Goal: Task Accomplishment & Management: Use online tool/utility

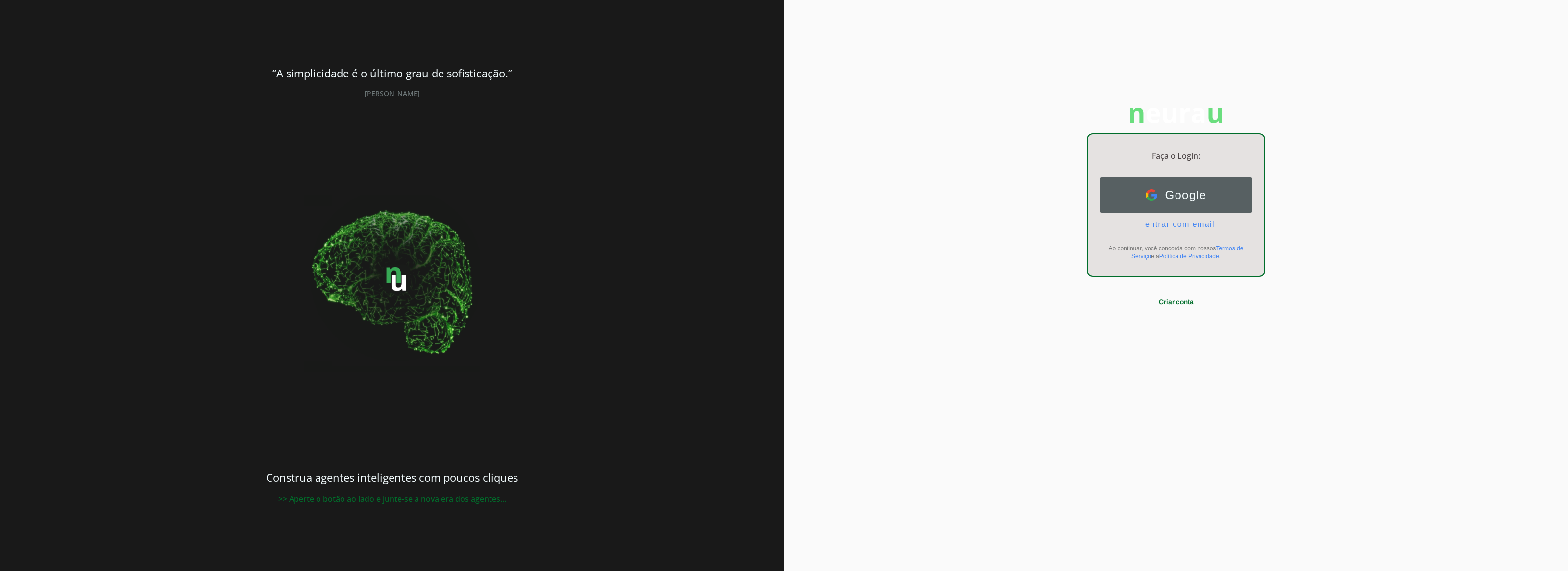
click at [1223, 200] on button "Google Google" at bounding box center [1175, 195] width 153 height 35
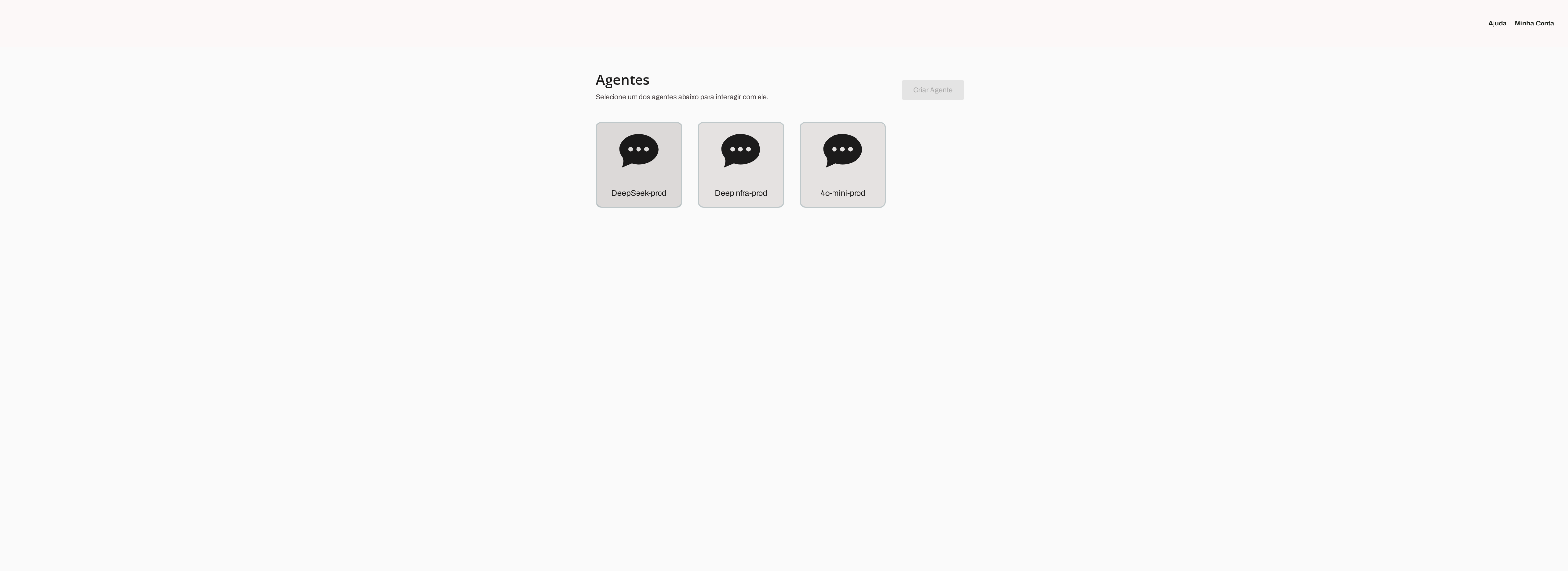
click at [648, 182] on div "D e e p S e e k - p r o d" at bounding box center [639, 193] width 84 height 28
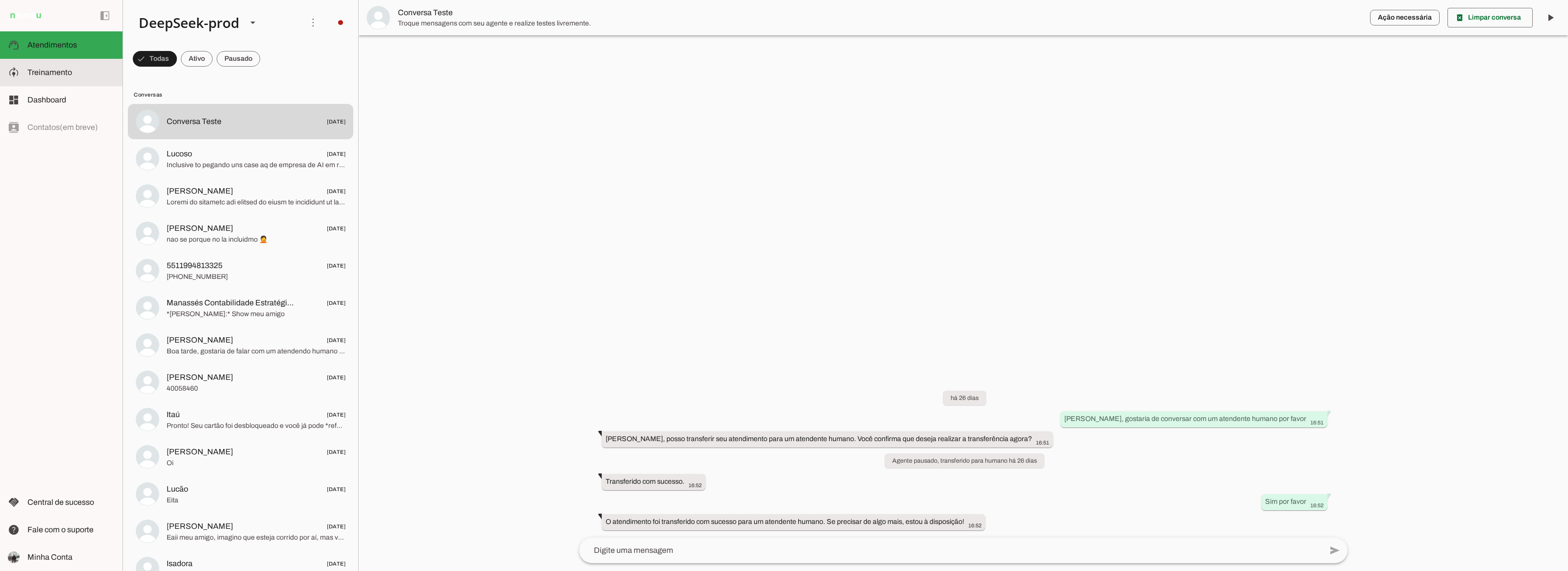
click at [61, 69] on span "Treinamento" at bounding box center [49, 72] width 44 height 9
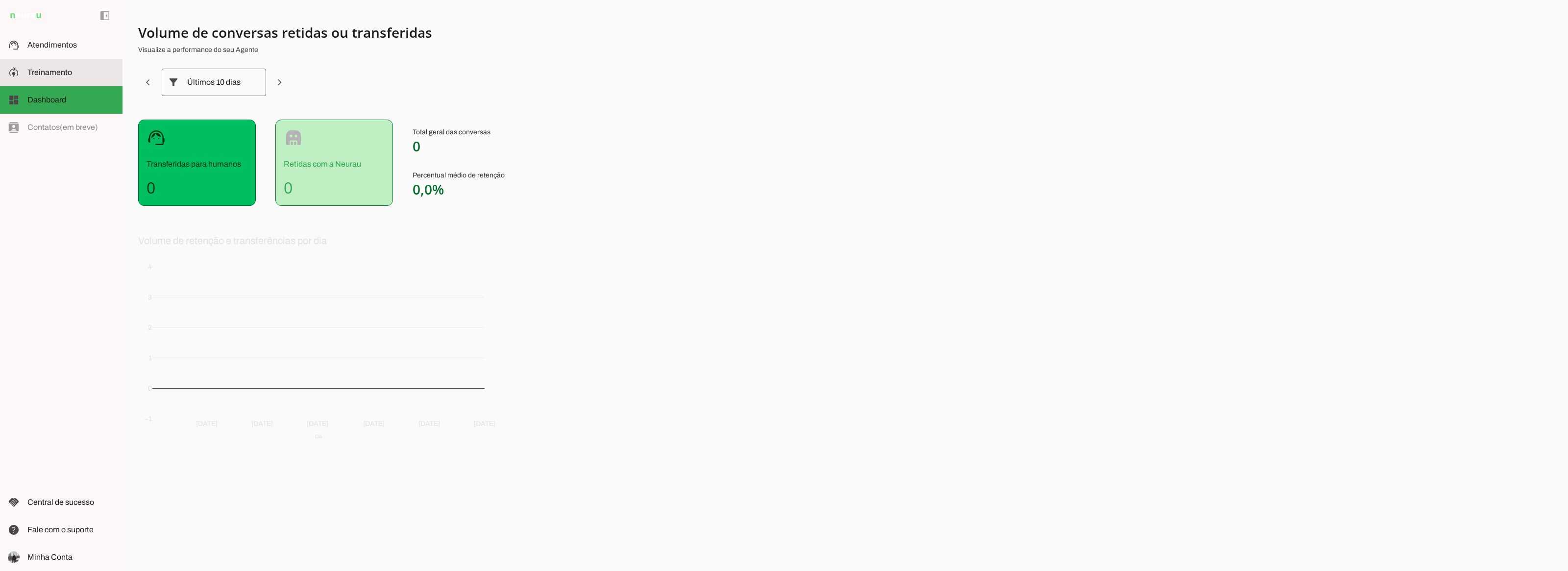
click at [63, 77] on slot at bounding box center [71, 72] width 87 height 12
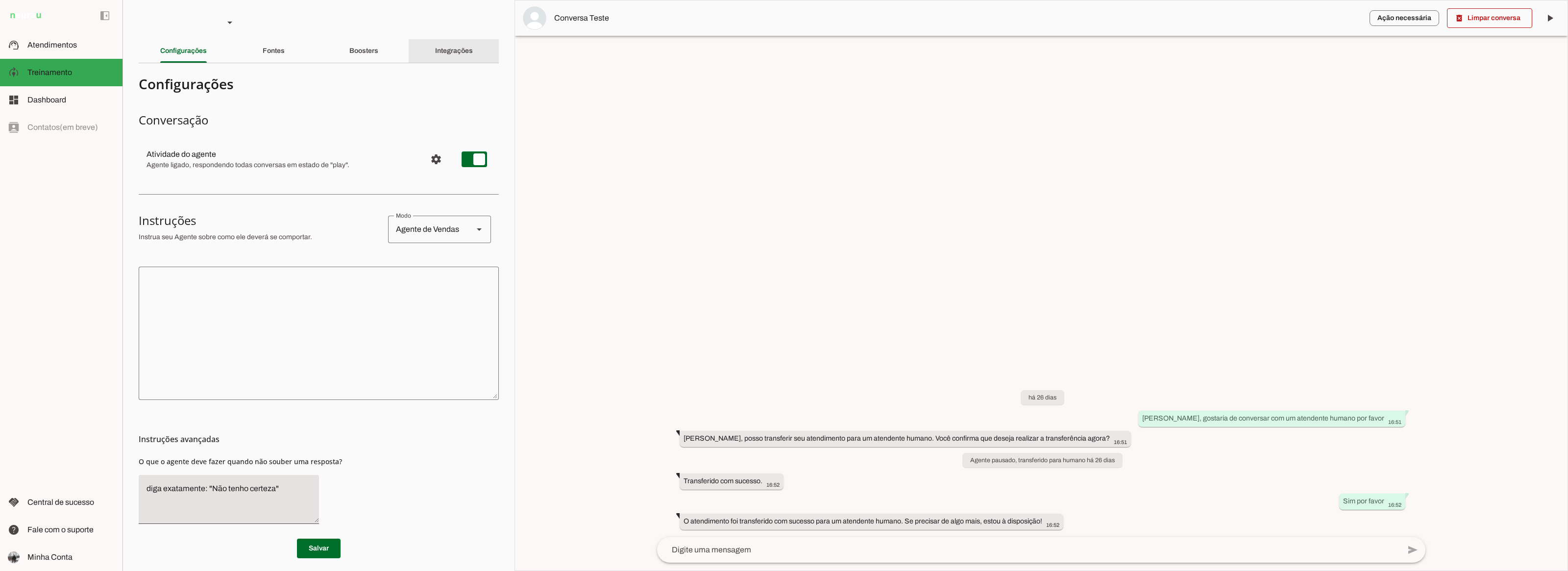
click at [473, 47] on div "Integrações" at bounding box center [454, 51] width 38 height 24
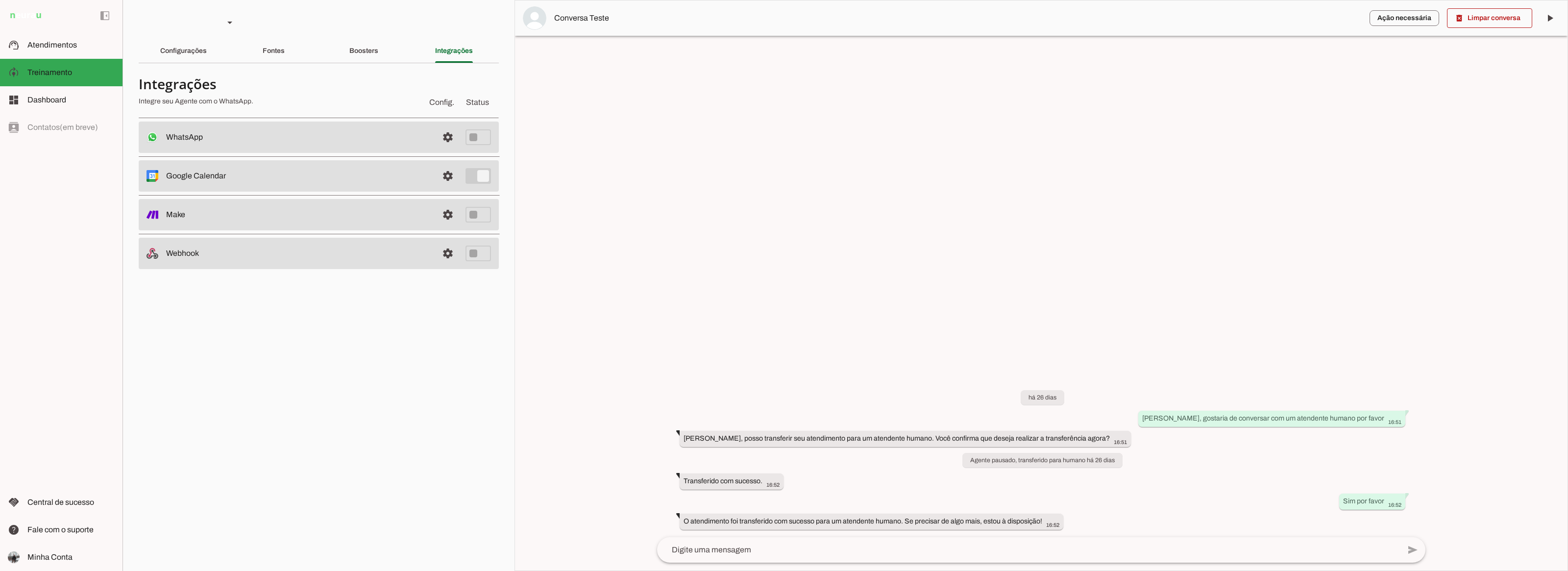
click at [460, 141] on md-item "settings WhatsApp Desconectado O Agente não está conectado ao WhatsApp." at bounding box center [319, 138] width 360 height 32
click at [455, 139] on span at bounding box center [447, 137] width 24 height 24
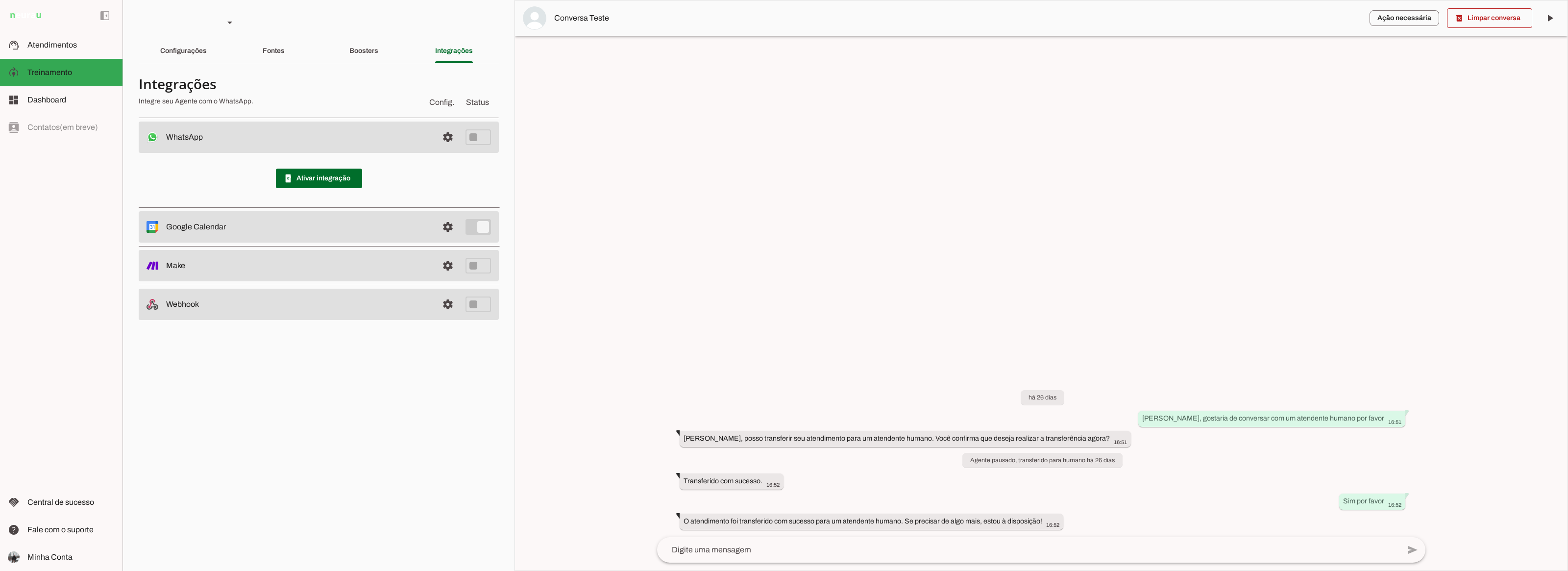
click at [313, 177] on span at bounding box center [319, 178] width 86 height 24
click at [39, 41] on span "Atendimentos" at bounding box center [52, 45] width 49 height 9
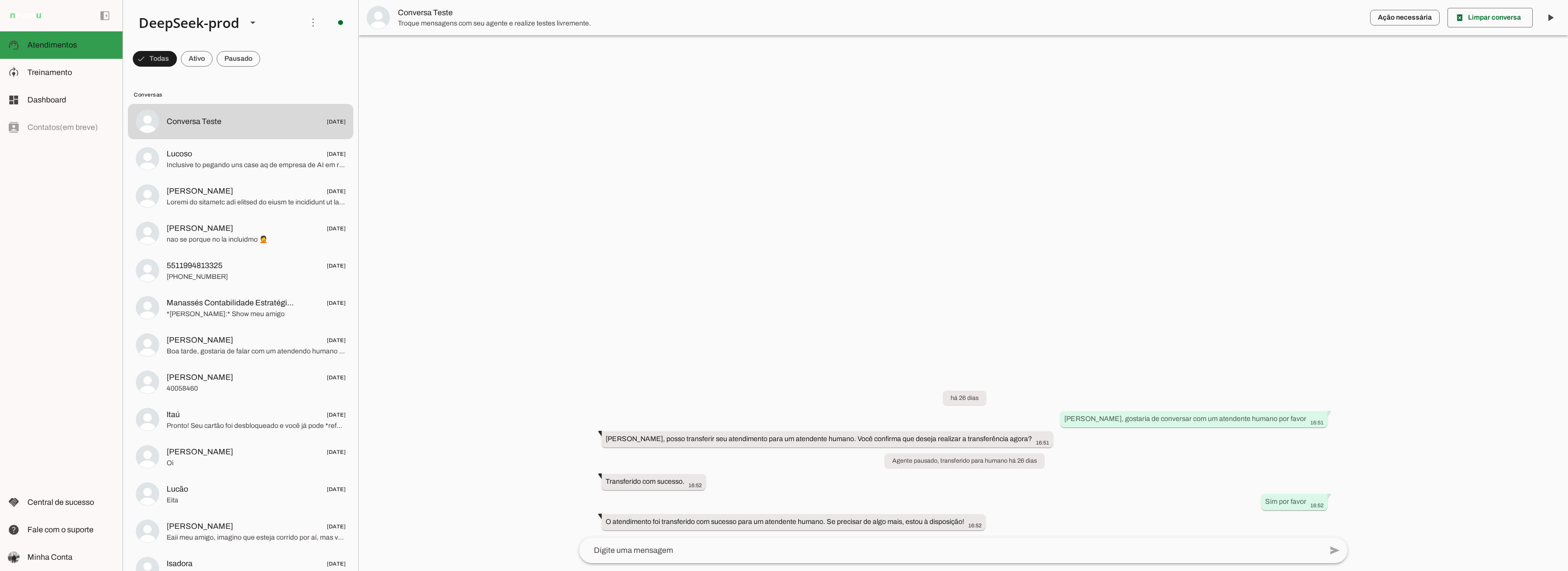
scroll to position [9, 0]
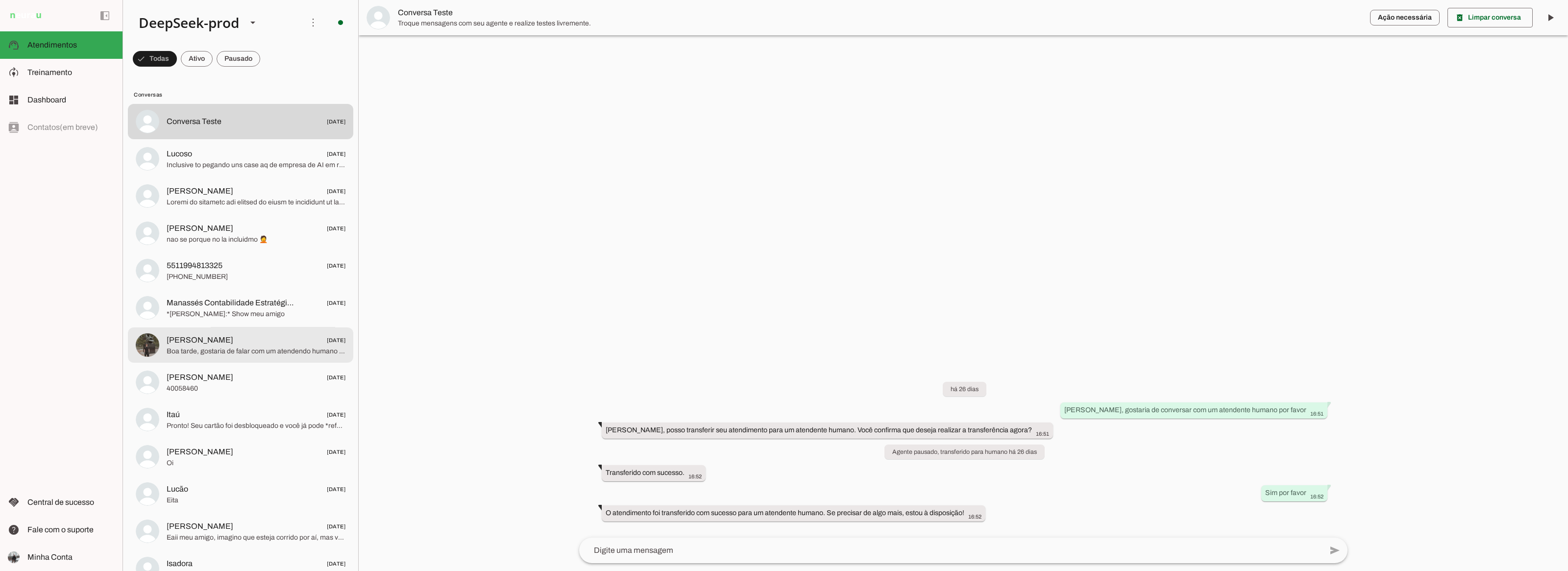
click at [229, 336] on span "[PERSON_NAME]" at bounding box center [200, 340] width 66 height 12
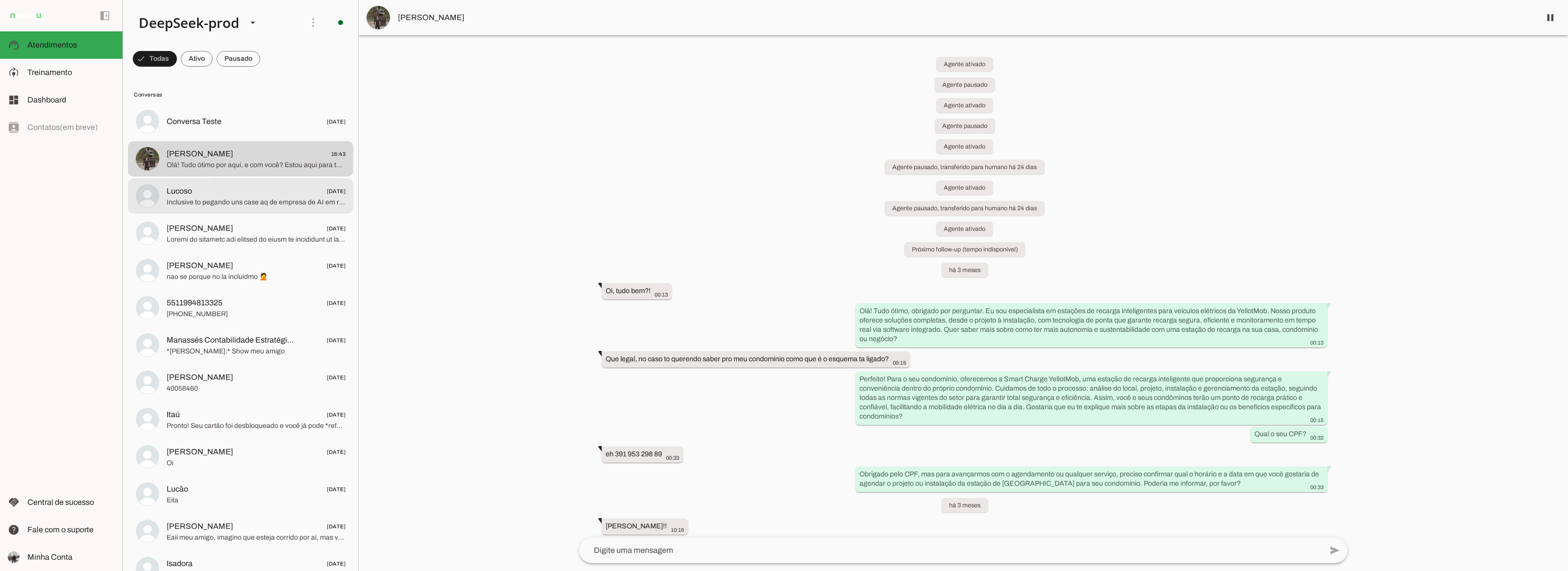
click at [283, 187] on span "Lucoso [DATE]" at bounding box center [256, 191] width 179 height 12
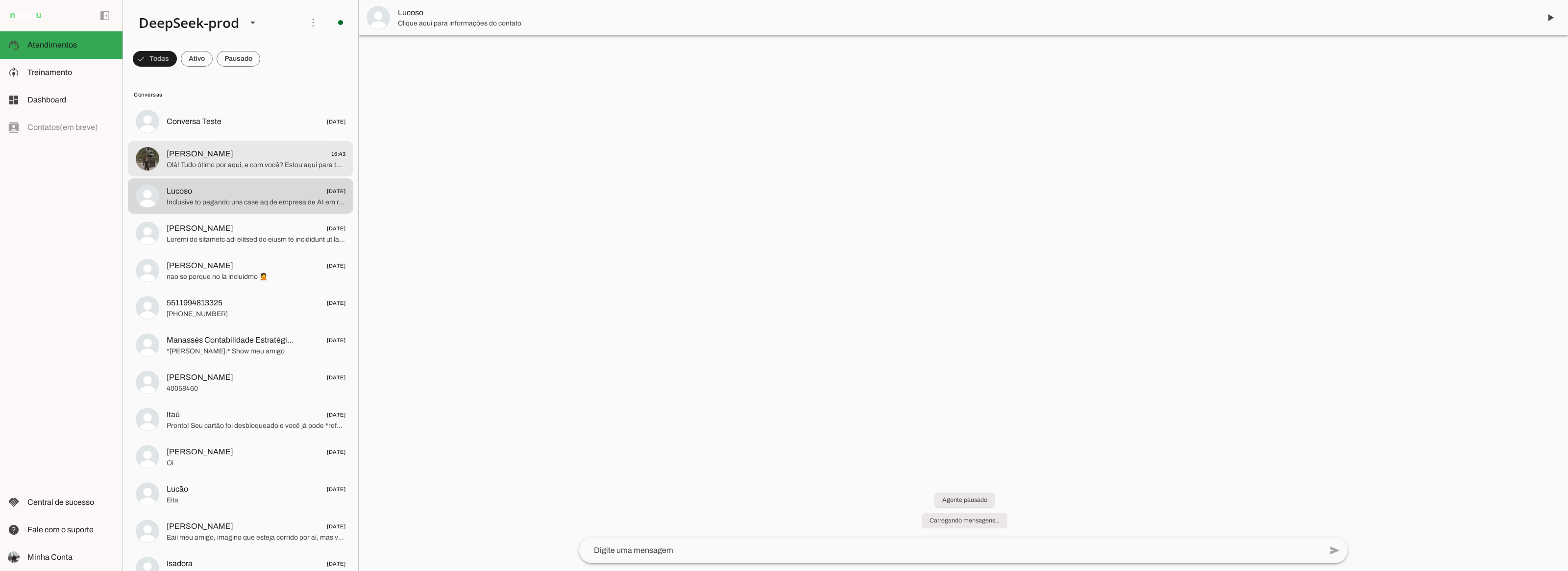
click at [285, 164] on span "Olá! Tudo ótimo por aqui, e com você? Estou aqui para te apresentar o Phibo, um…" at bounding box center [256, 164] width 179 height 10
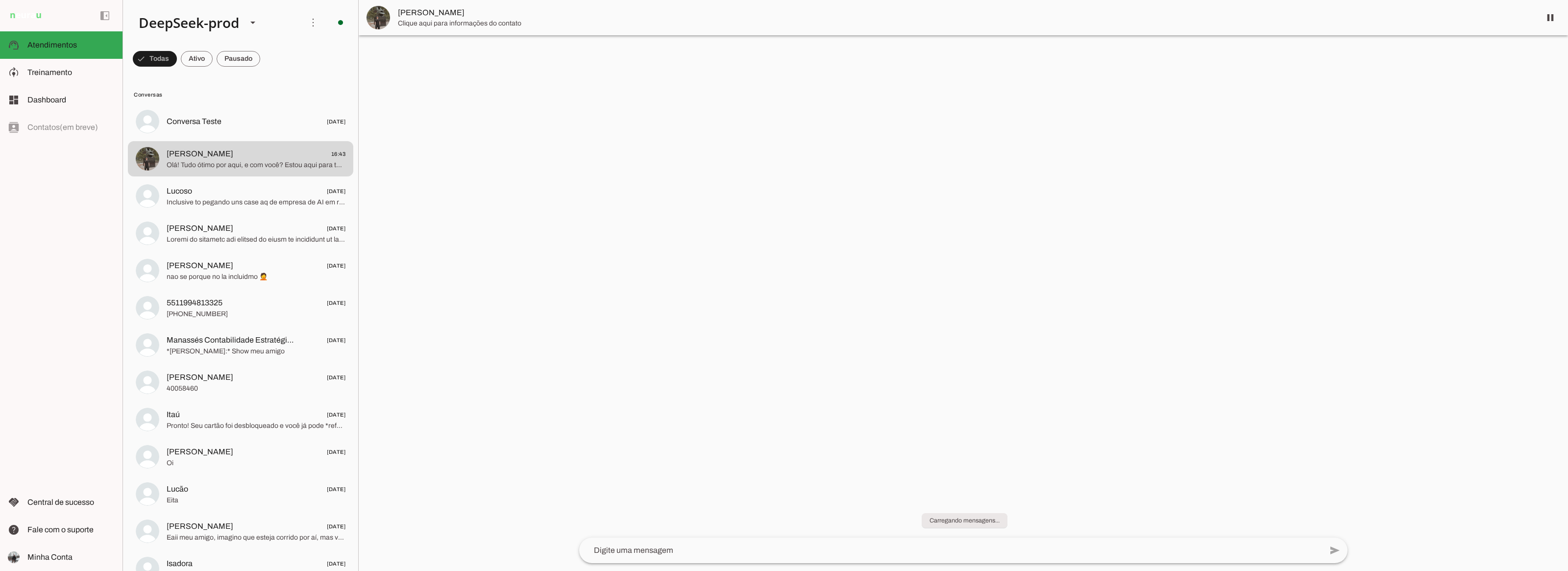
scroll to position [986, 0]
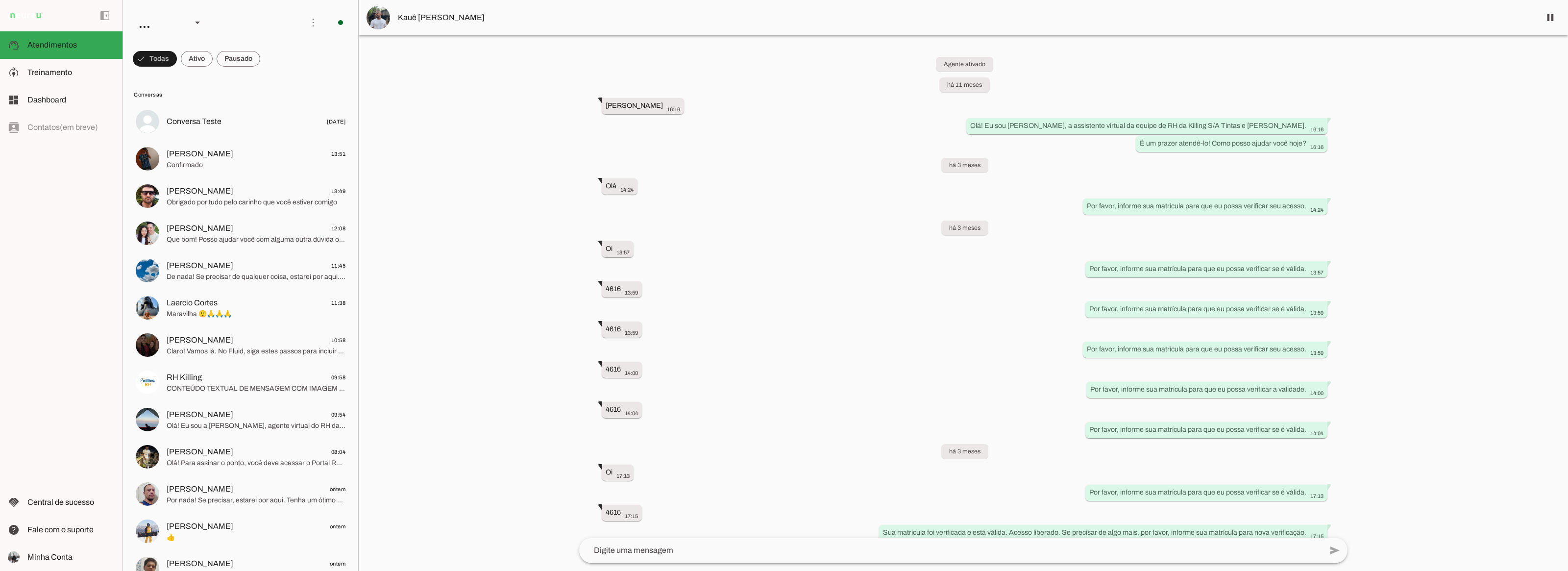
scroll to position [1481, 0]
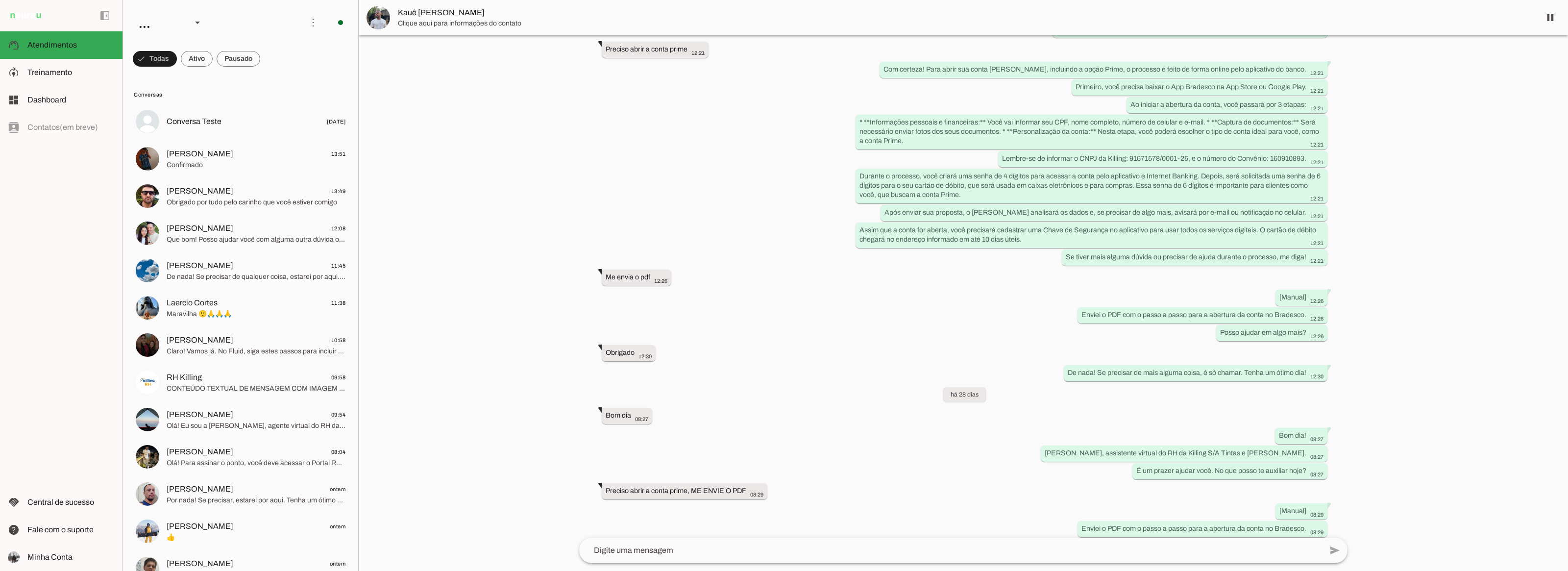
scroll to position [1480, 0]
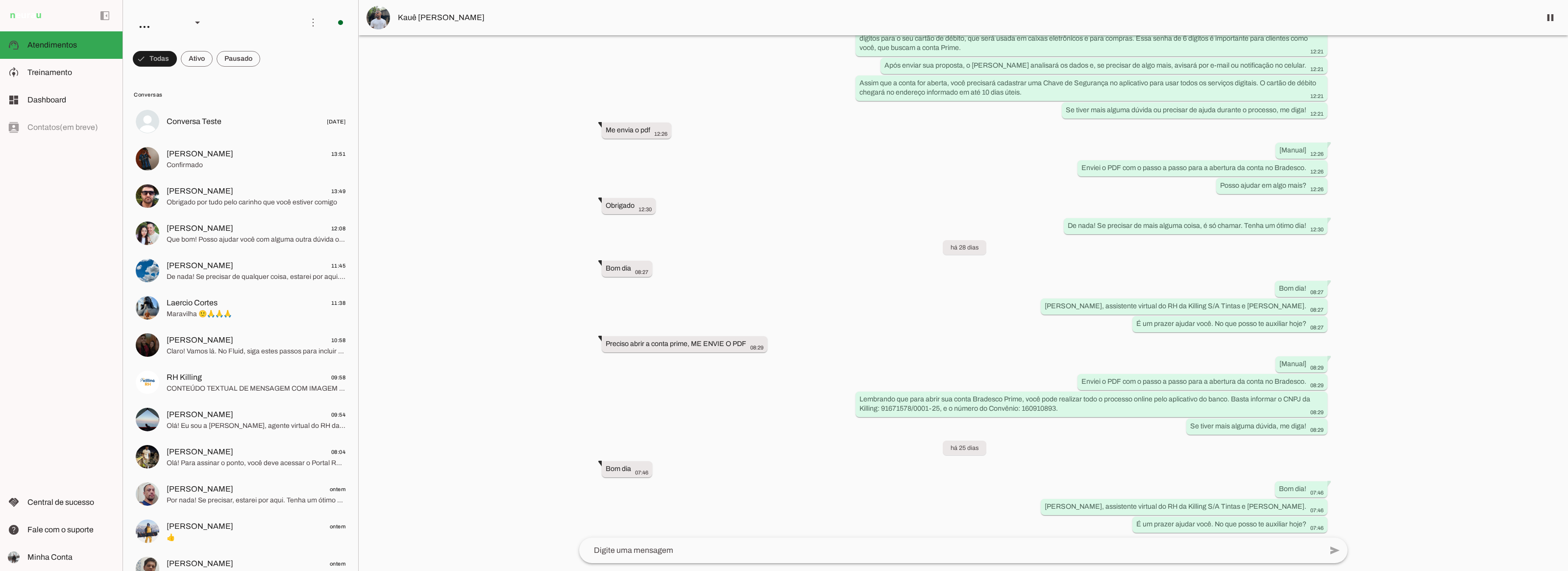
click at [436, 16] on span "Kauê Augusto da Conceicao" at bounding box center [965, 17] width 1135 height 12
